Goal: Check status: Check status

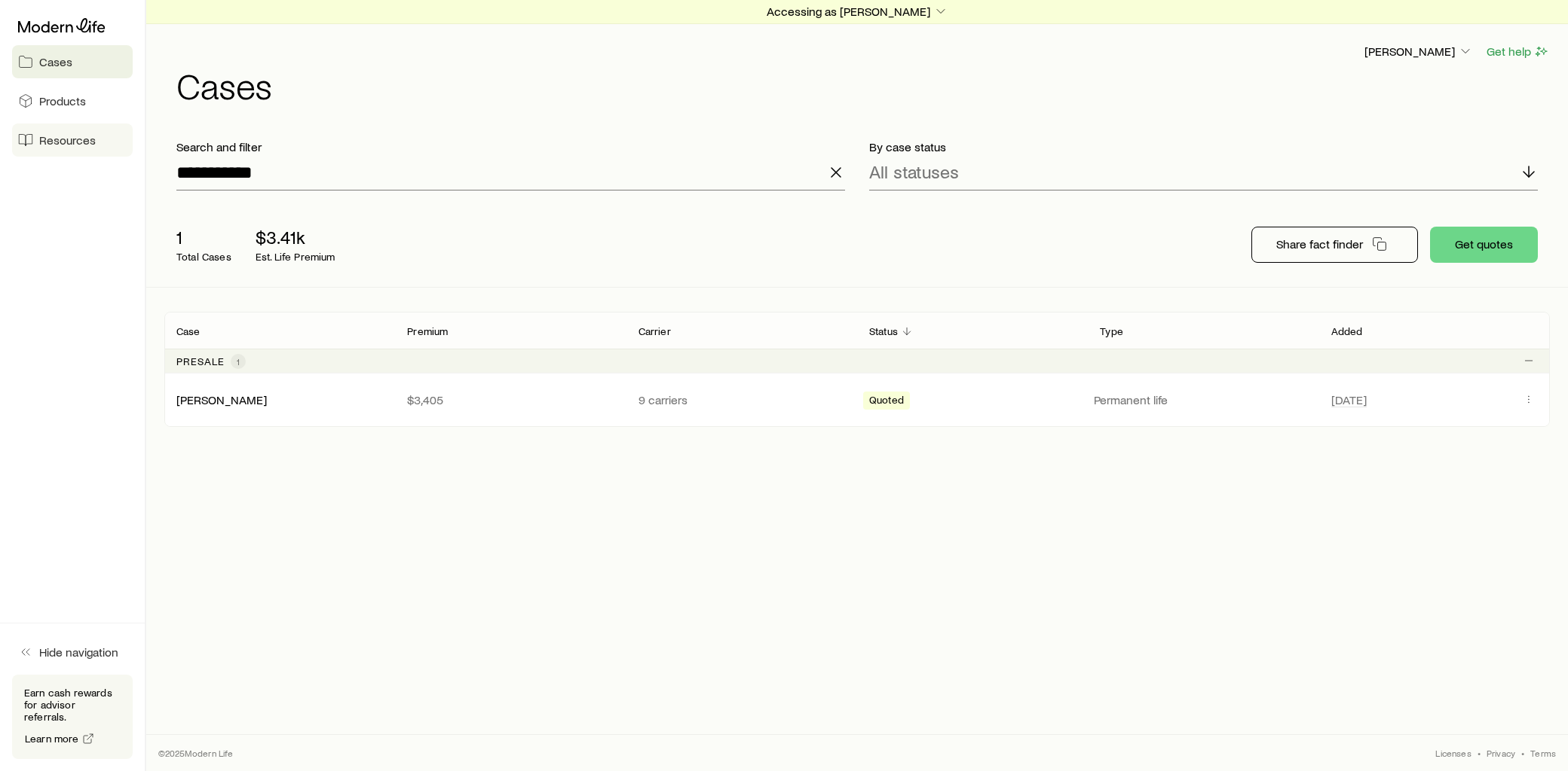
click at [91, 141] on span "Resources" at bounding box center [67, 140] width 57 height 15
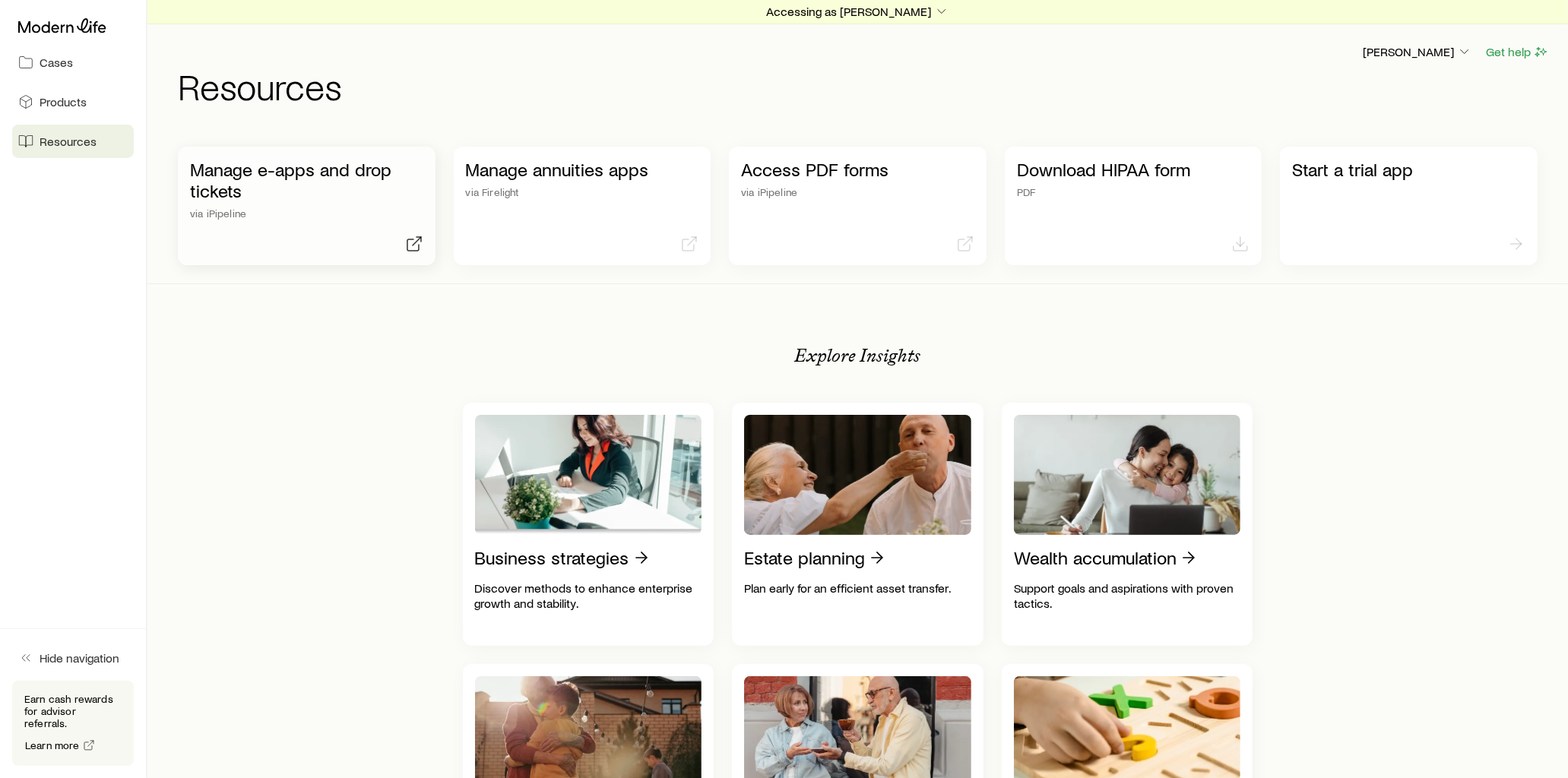
click at [343, 171] on p "Manage e-apps and drop tickets" at bounding box center [307, 180] width 233 height 42
click at [802, 18] on p "Accessing as [PERSON_NAME]" at bounding box center [858, 11] width 183 height 15
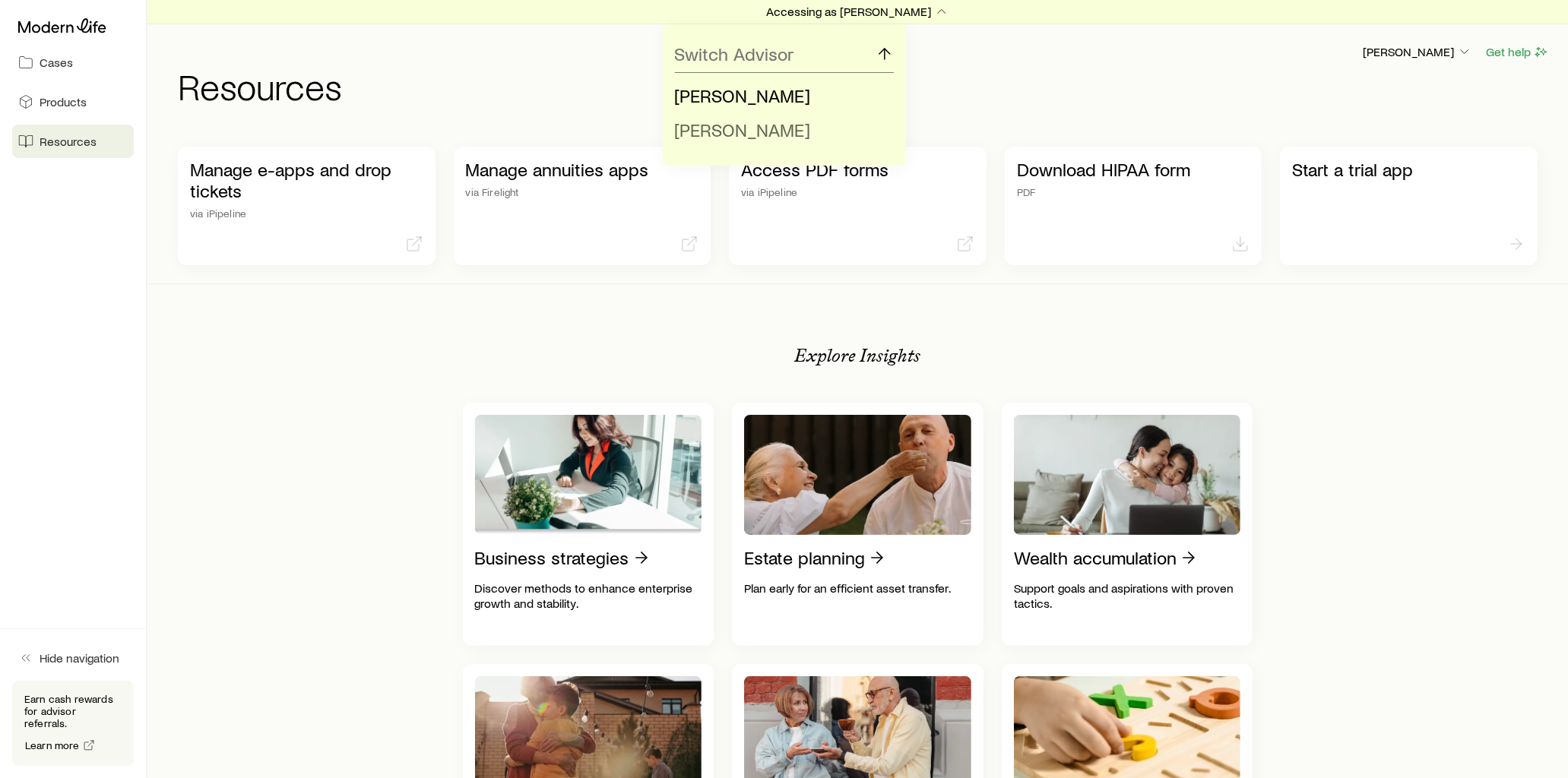
click at [751, 125] on span "[PERSON_NAME]" at bounding box center [743, 130] width 136 height 22
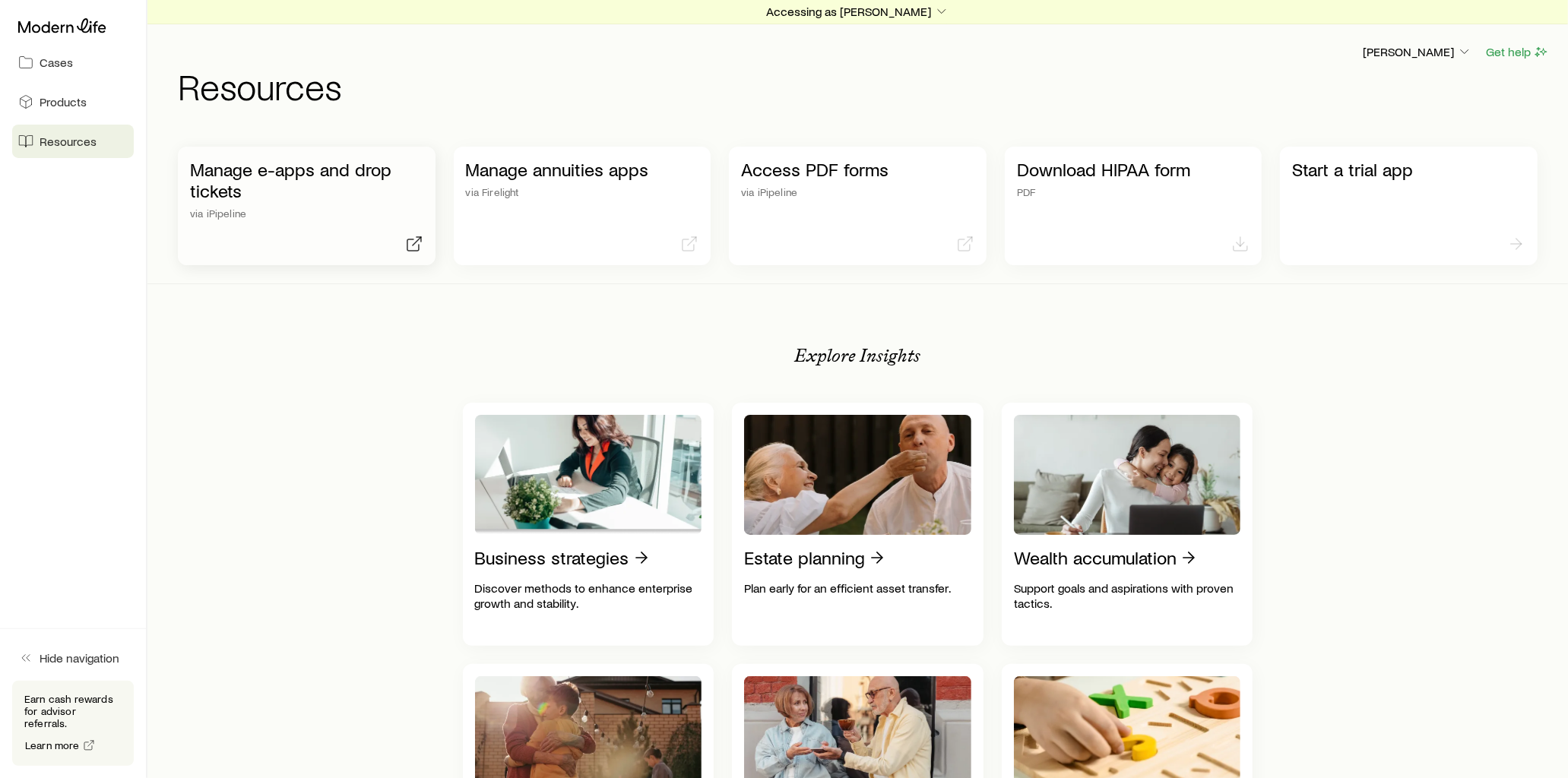
click at [315, 170] on p "Manage e-apps and drop tickets" at bounding box center [307, 180] width 233 height 42
click at [899, 9] on p "Accessing as [PERSON_NAME]" at bounding box center [858, 11] width 183 height 15
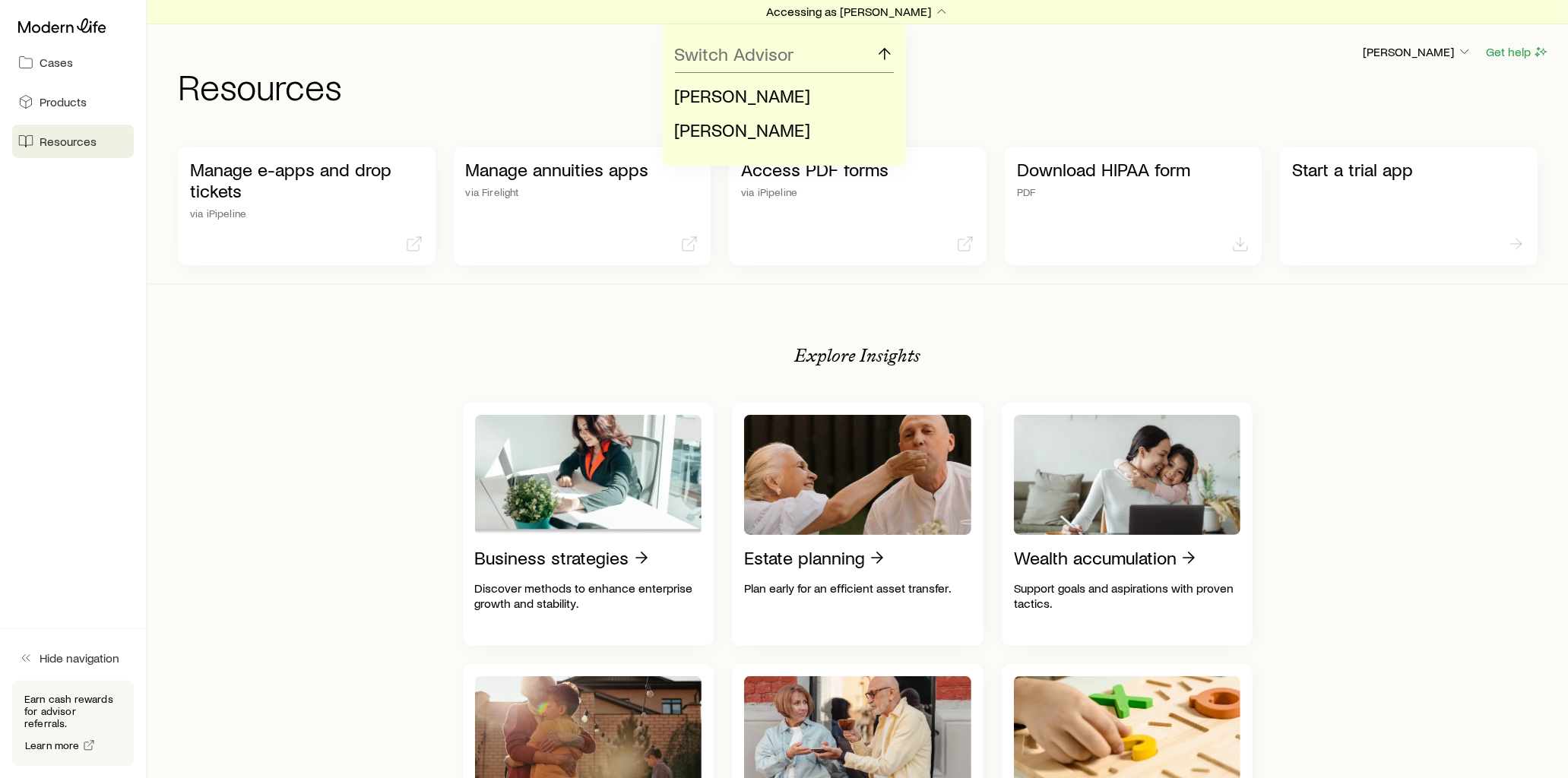
click at [764, 92] on span "[PERSON_NAME]" at bounding box center [743, 95] width 136 height 22
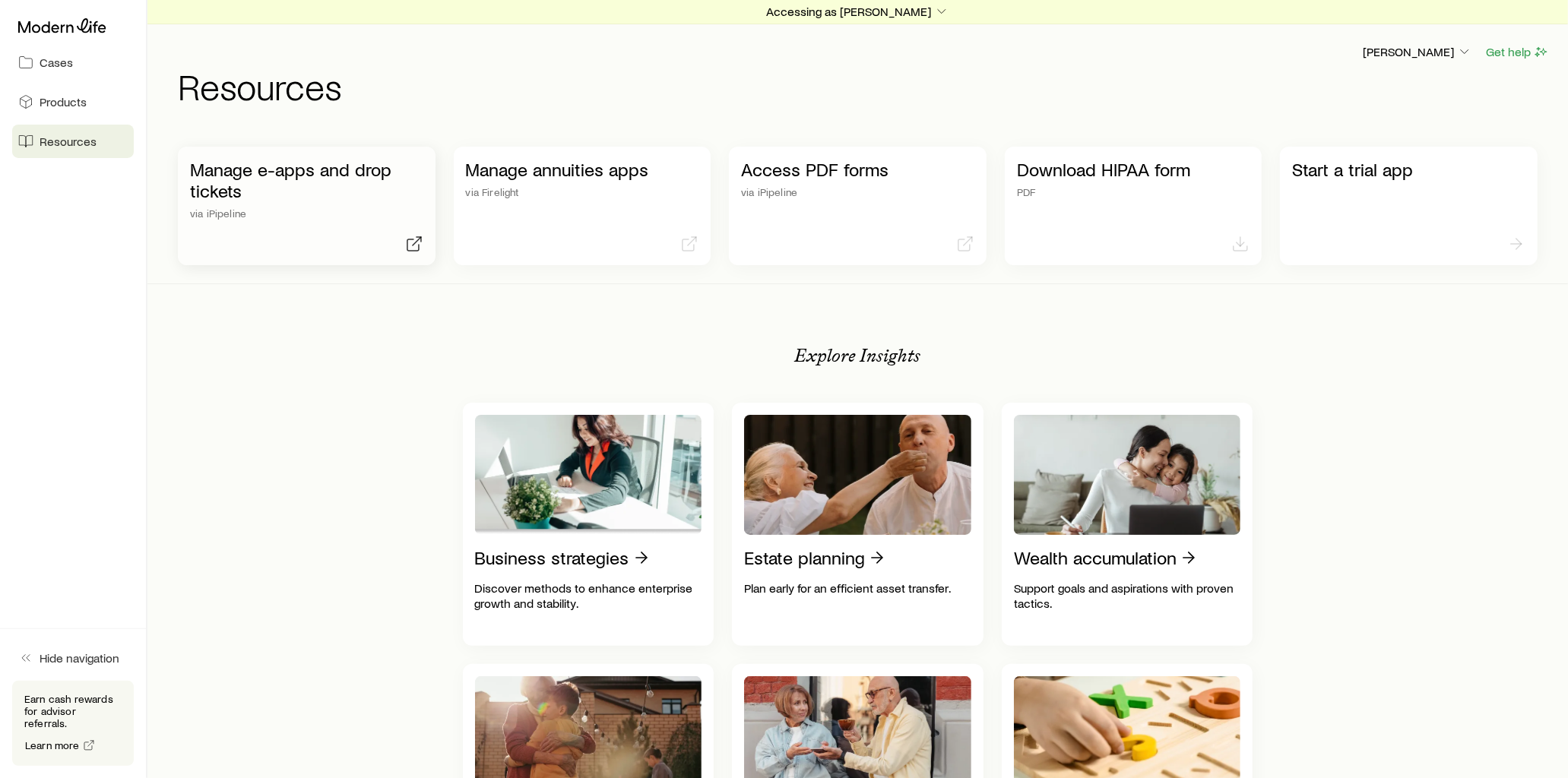
click at [330, 174] on p "Manage e-apps and drop tickets" at bounding box center [307, 180] width 233 height 42
click at [73, 63] on link "Cases" at bounding box center [73, 63] width 122 height 33
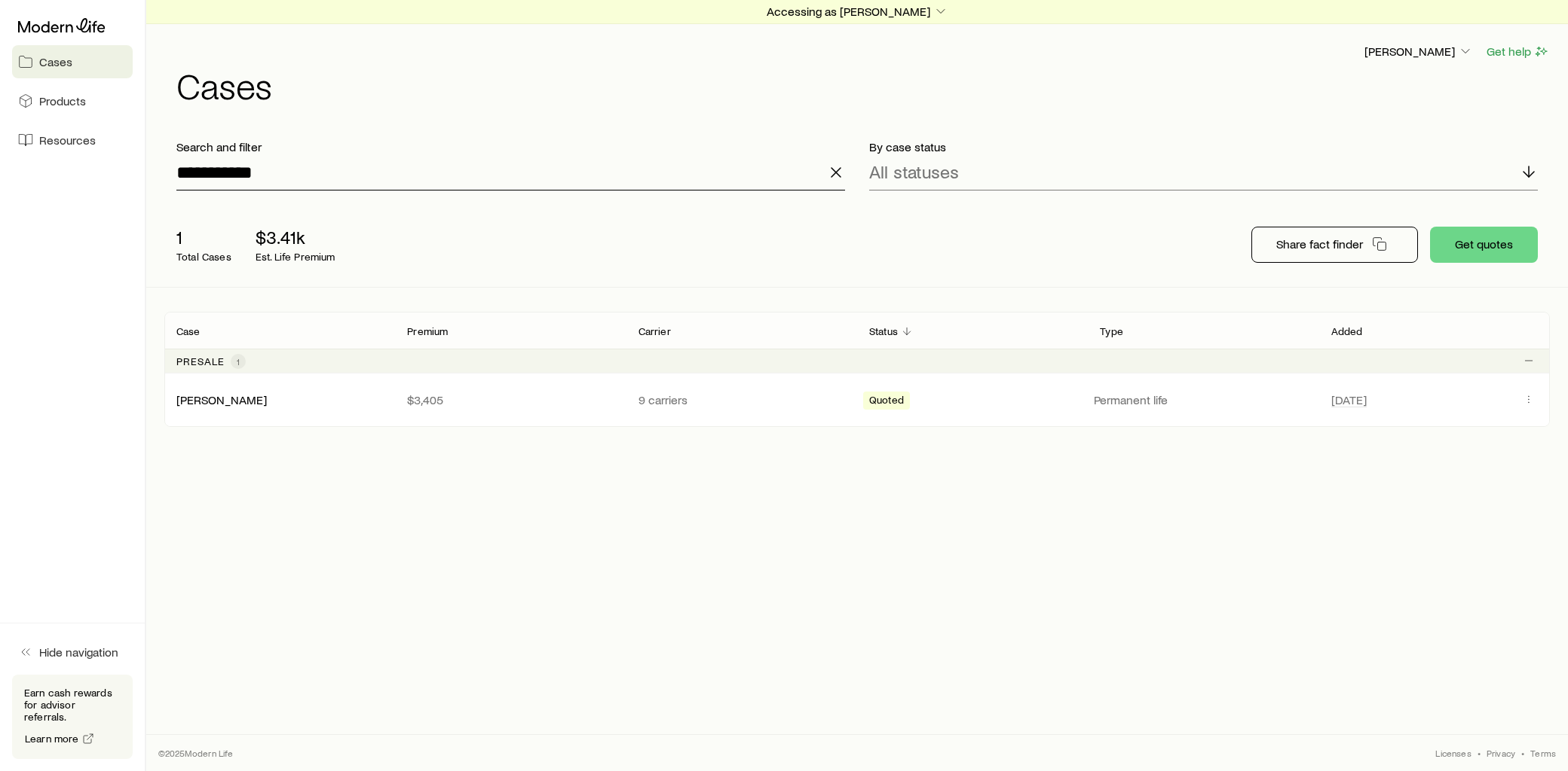
click at [280, 177] on input "**********" at bounding box center [510, 172] width 668 height 36
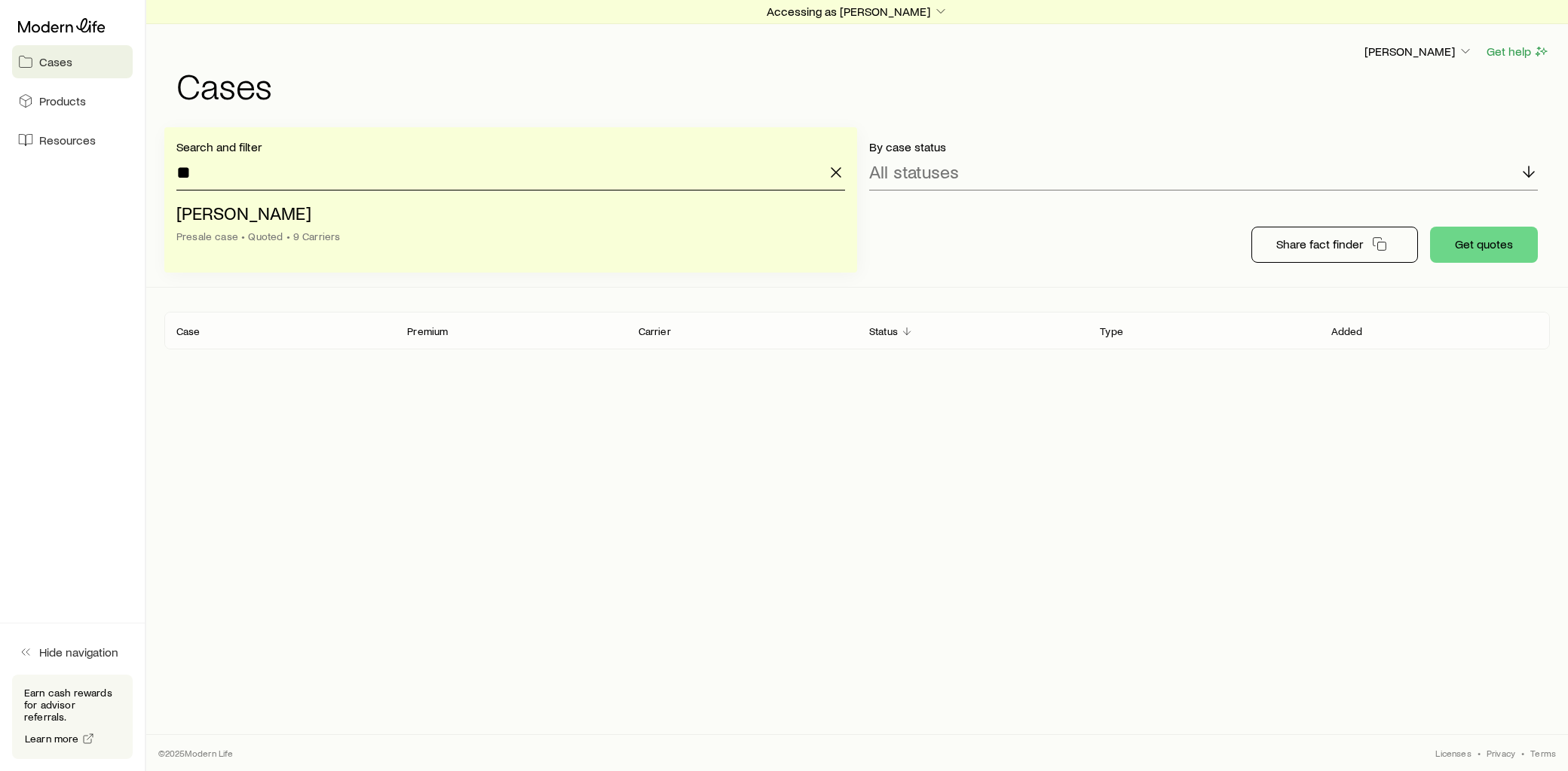
type input "*"
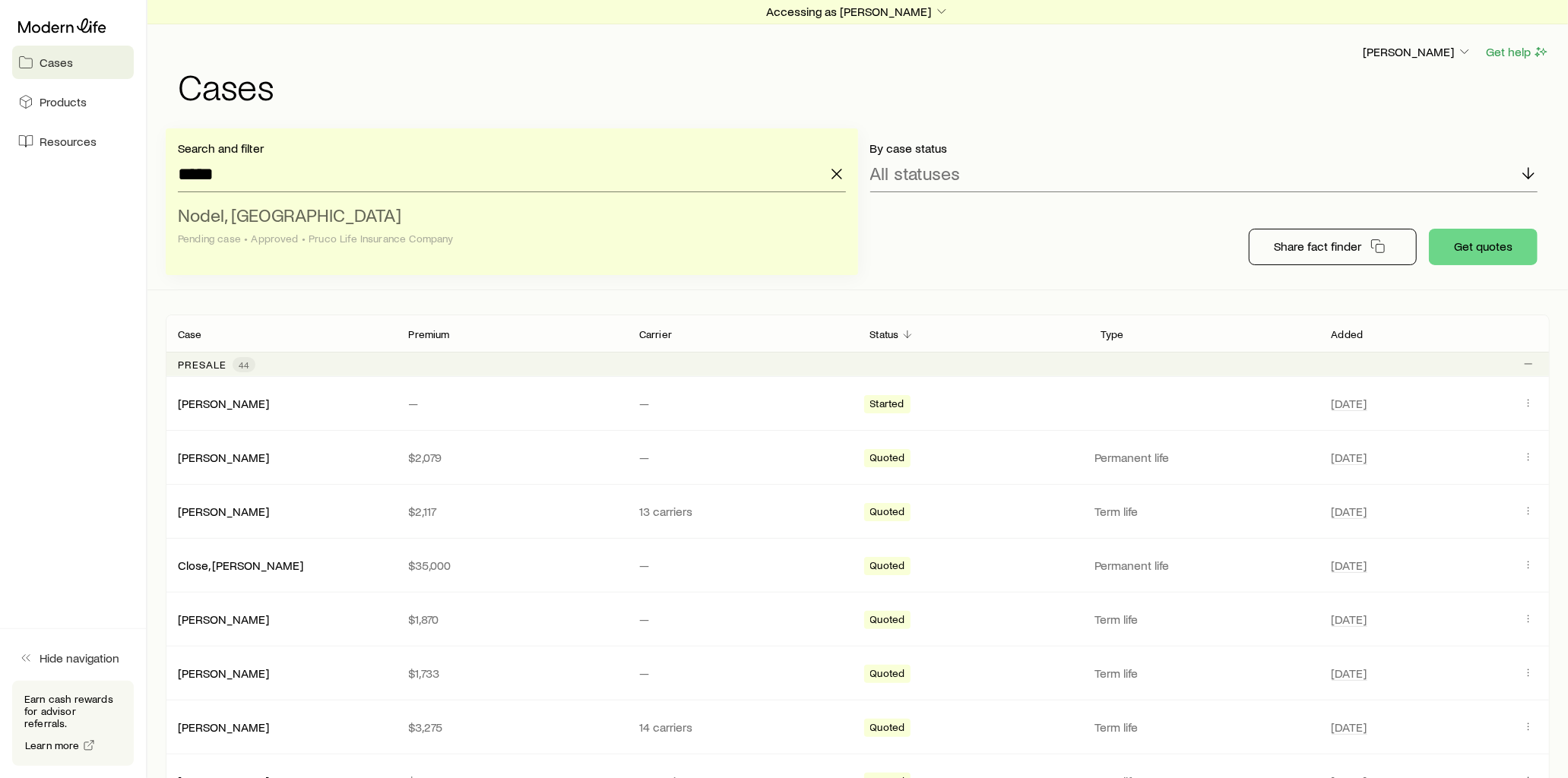
click at [313, 213] on li "Nodel, [PERSON_NAME] case • Approved • Pruco Life Insurance Company" at bounding box center [507, 227] width 659 height 58
type input "**********"
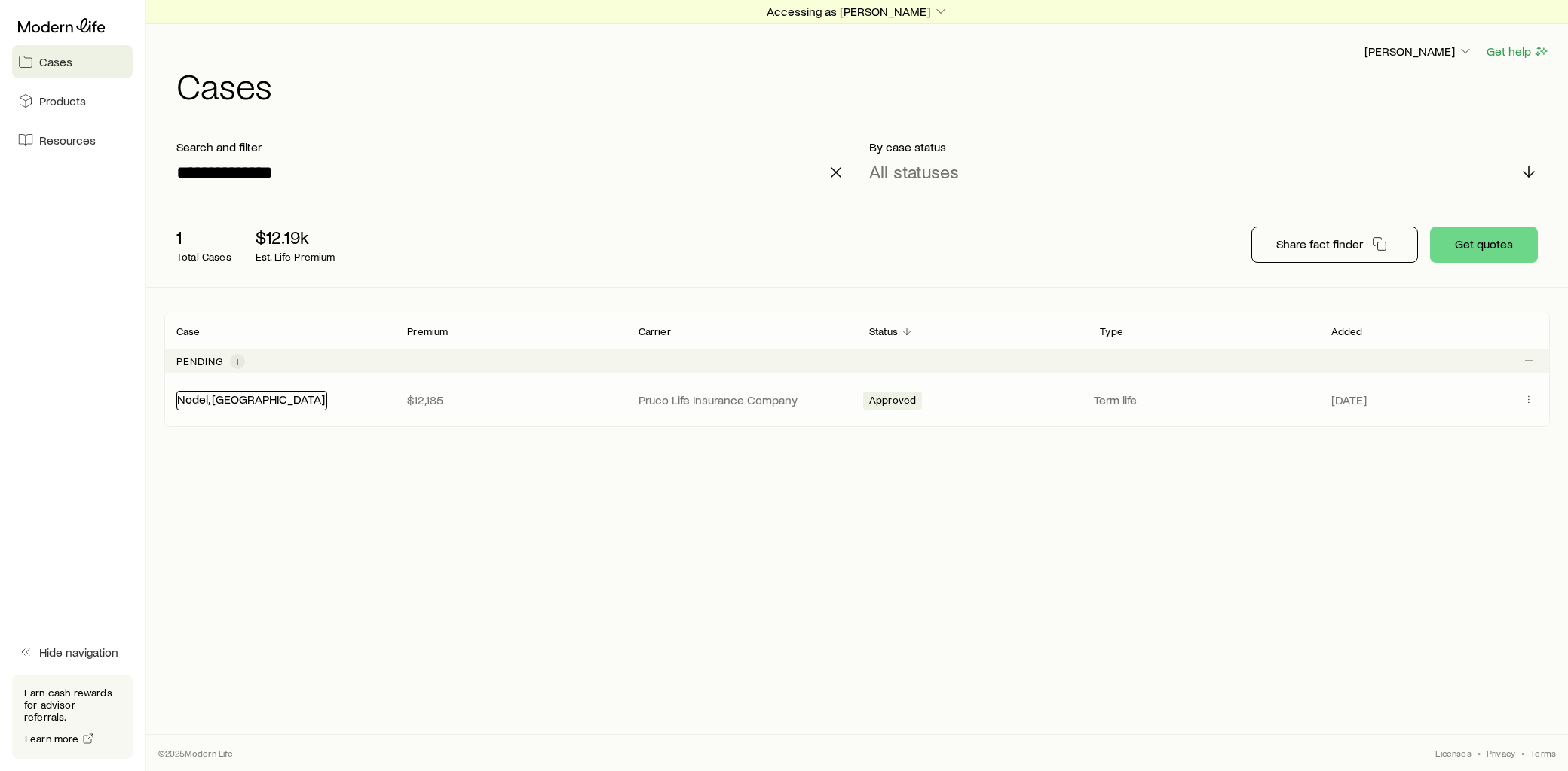
click at [238, 397] on link "Nodel, [GEOGRAPHIC_DATA]" at bounding box center [251, 399] width 148 height 14
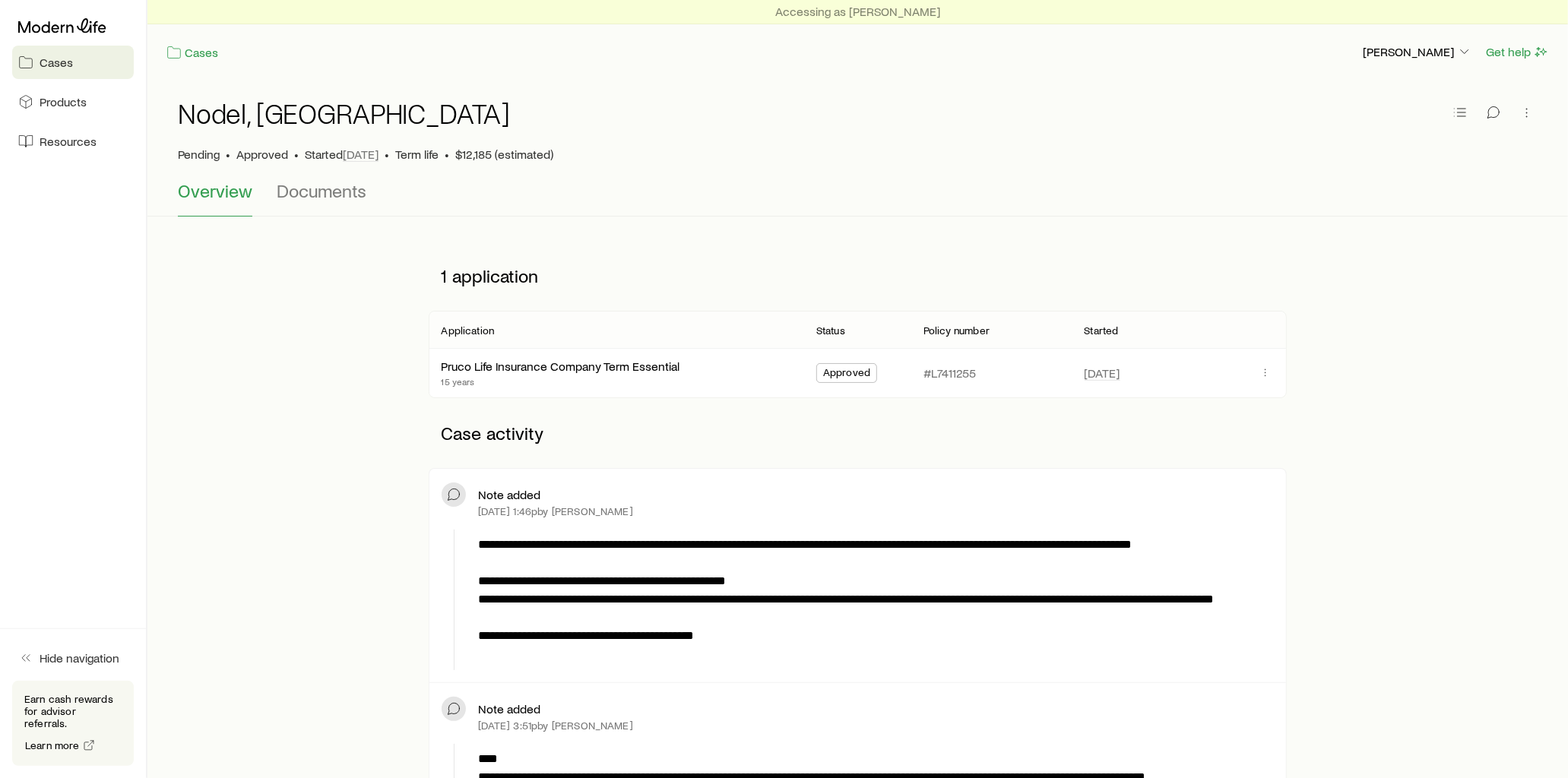
scroll to position [253, 0]
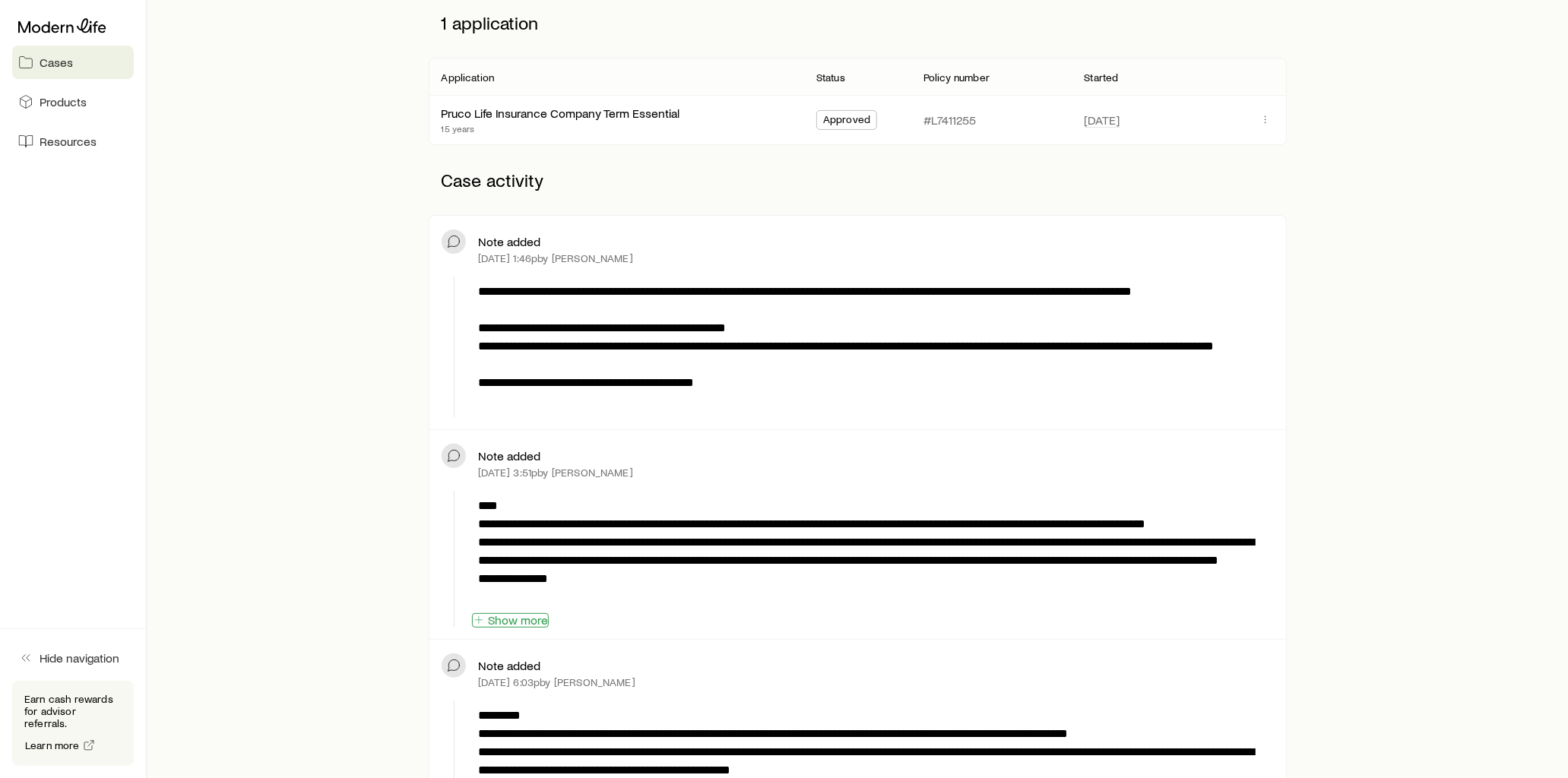
click at [542, 624] on button "Show more" at bounding box center [510, 620] width 77 height 14
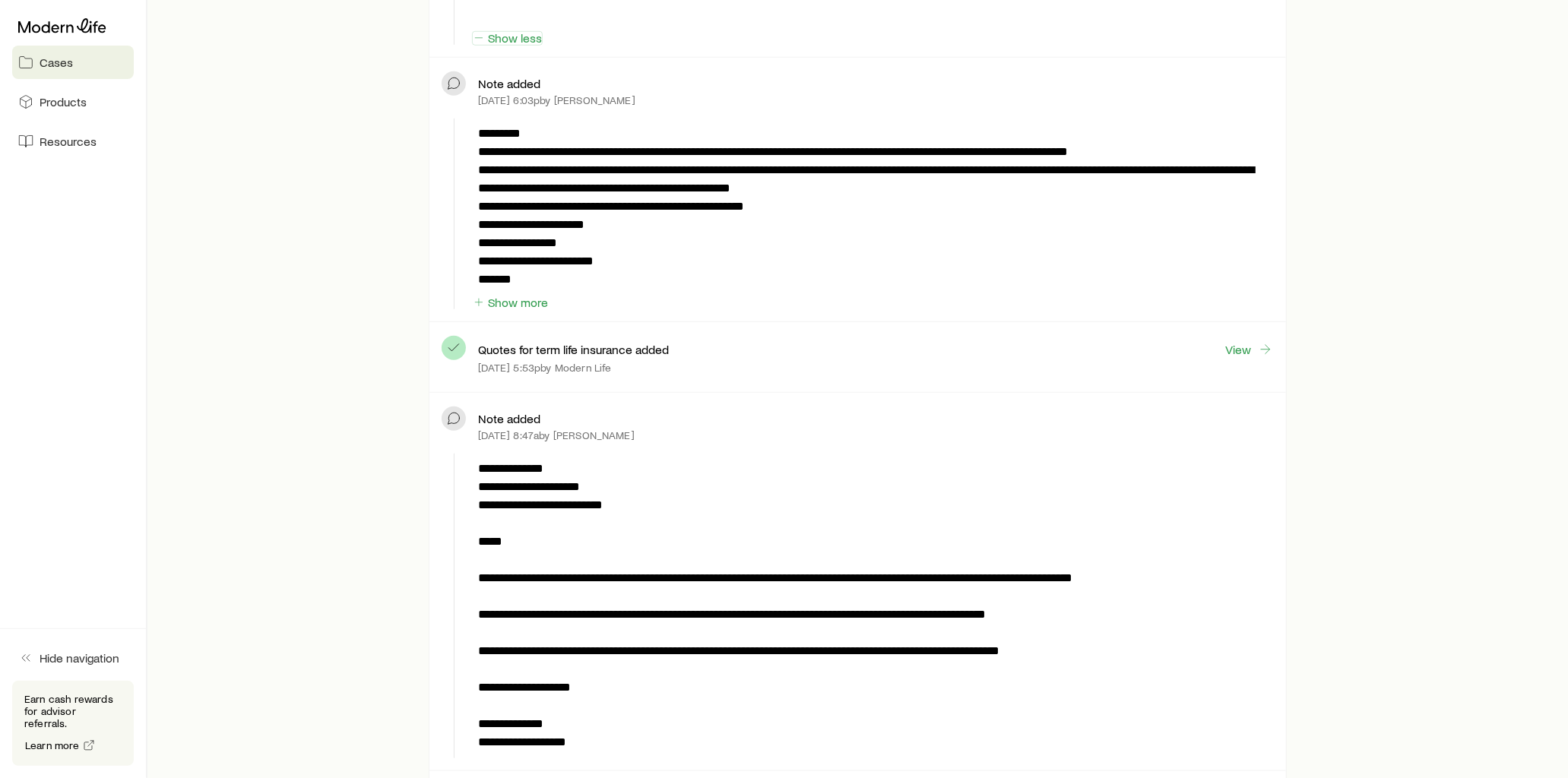
scroll to position [1013, 0]
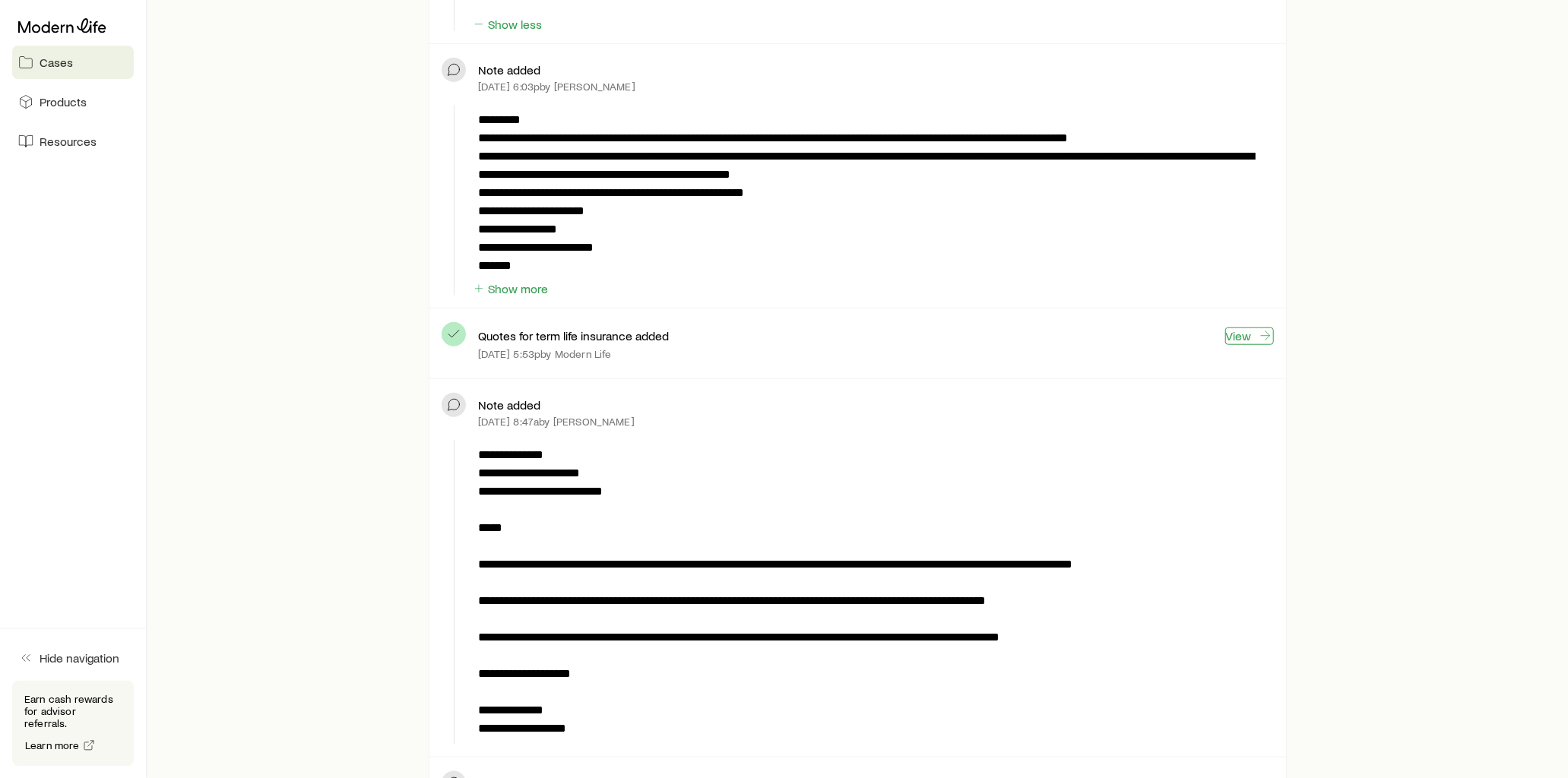
click at [1232, 337] on link "View" at bounding box center [1249, 337] width 48 height 18
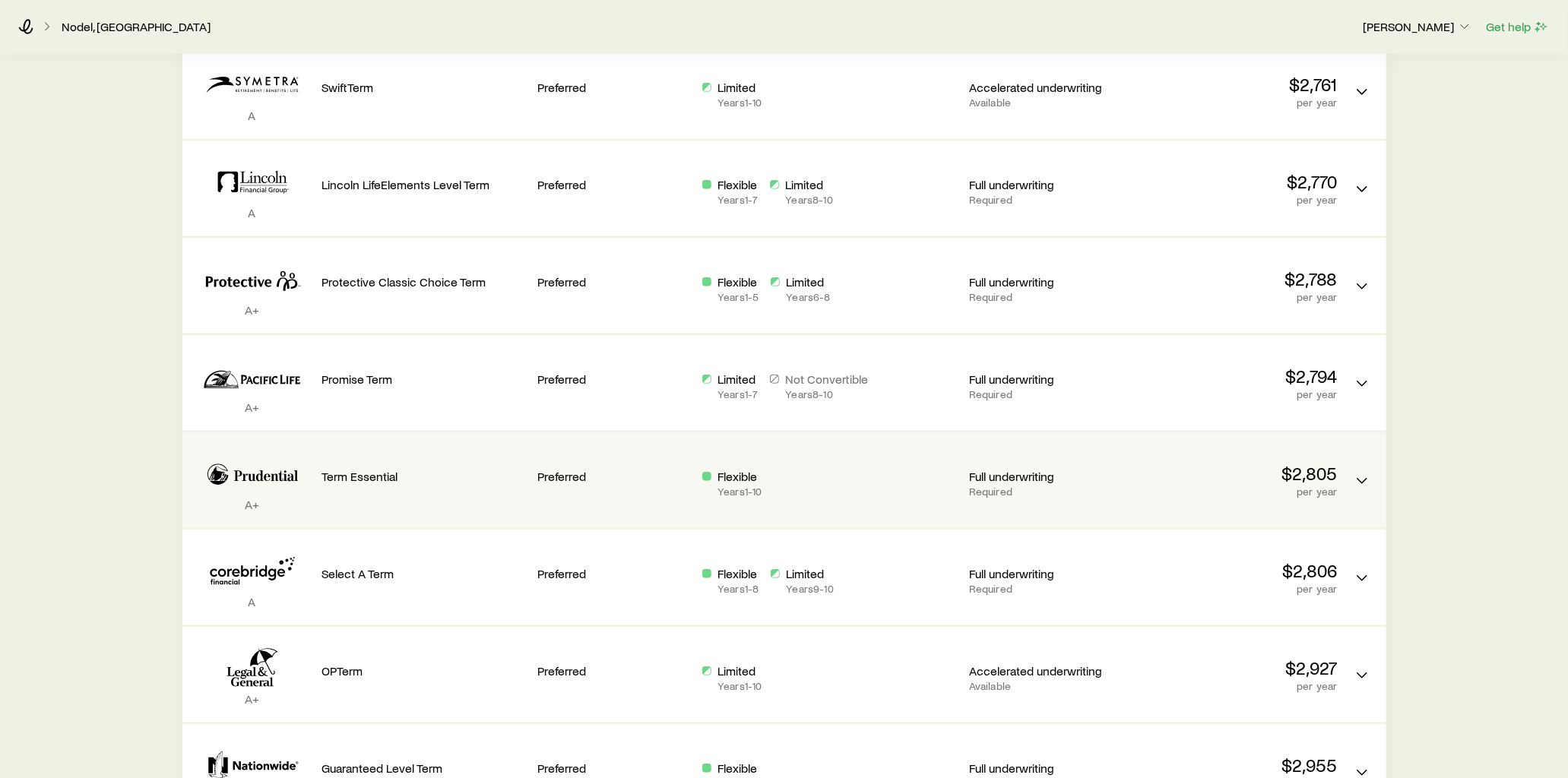
scroll to position [423, 0]
